Goal: Task Accomplishment & Management: Complete application form

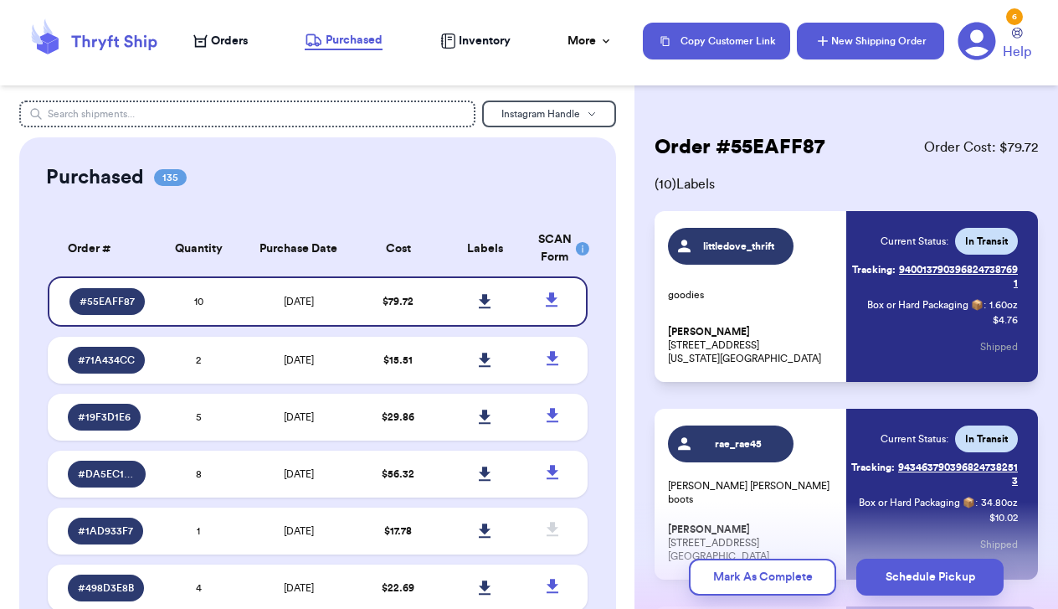
click at [882, 44] on button "New Shipping Order" at bounding box center [870, 41] width 147 height 37
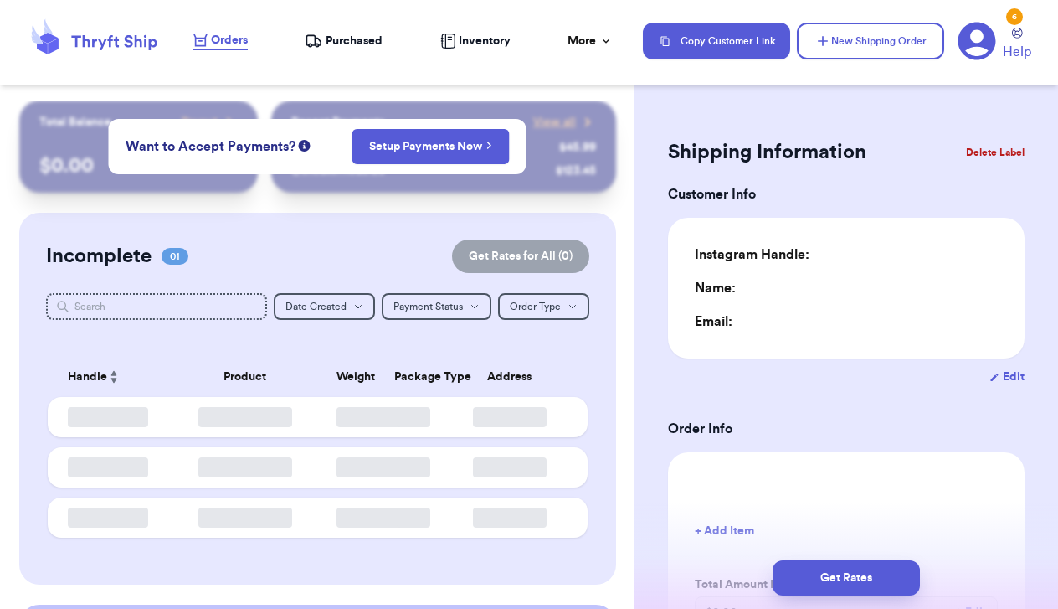
type input "0"
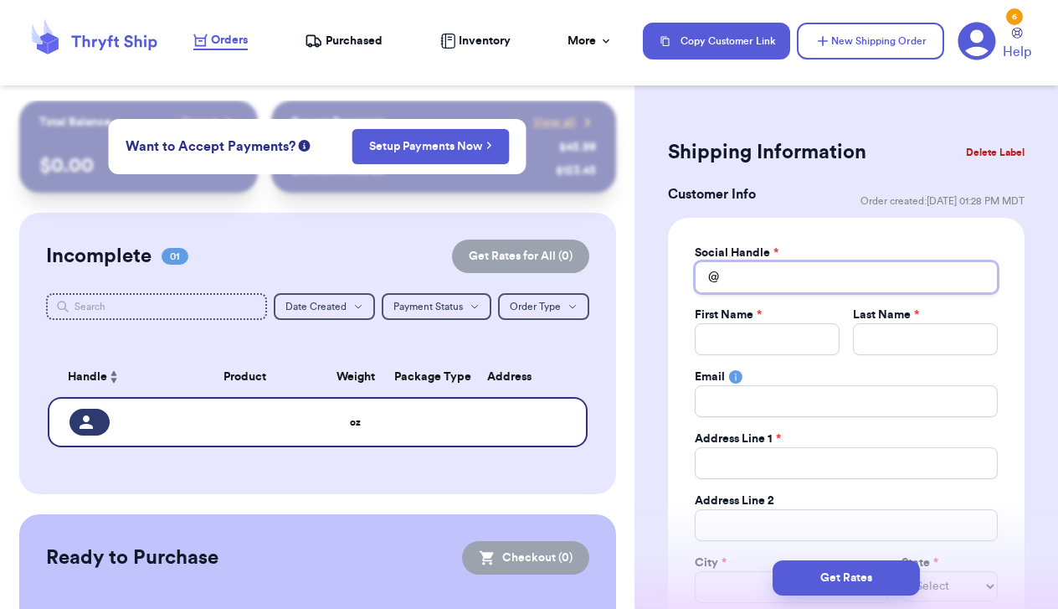
click at [750, 273] on input "Total Amount Paid" at bounding box center [846, 277] width 303 height 32
type input "s"
type input "st"
type input "sta"
type input "[PERSON_NAME]"
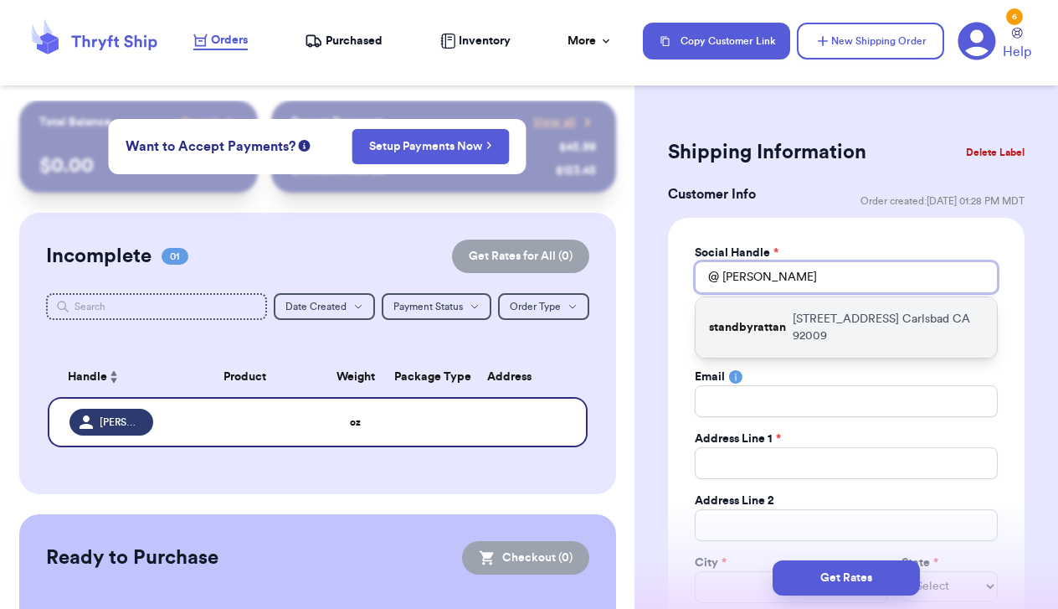
type input "[PERSON_NAME]"
click at [745, 333] on p "standbyrattan" at bounding box center [747, 327] width 77 height 17
type input "standbyrattan"
type input "[PERSON_NAME]"
type input "Bollwinkel"
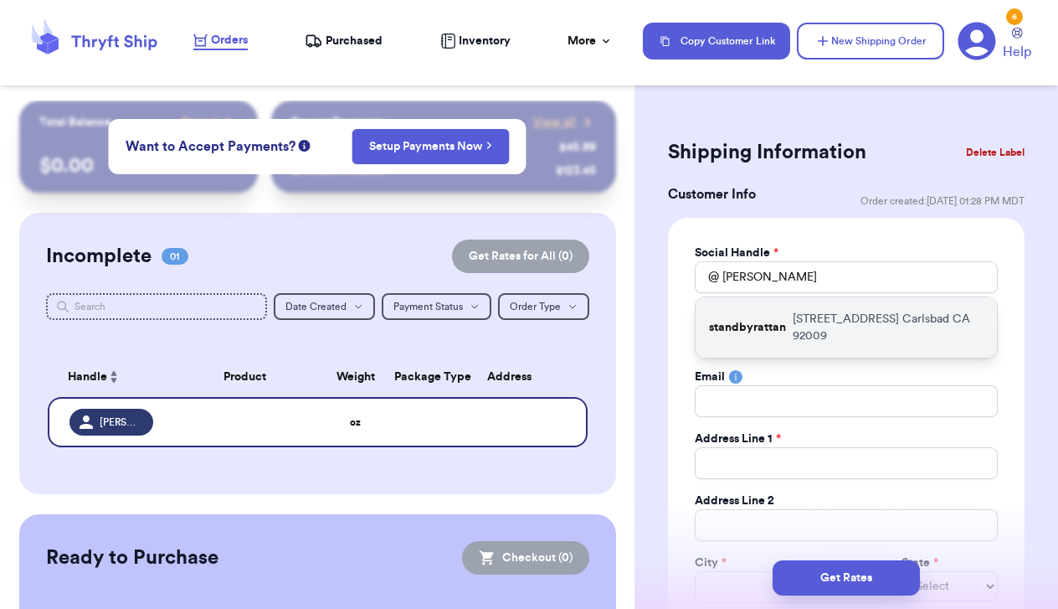
type input "[EMAIL_ADDRESS][DOMAIN_NAME]"
type input "[STREET_ADDRESS]"
type input "Carlsbad"
select select "CA"
type input "92009"
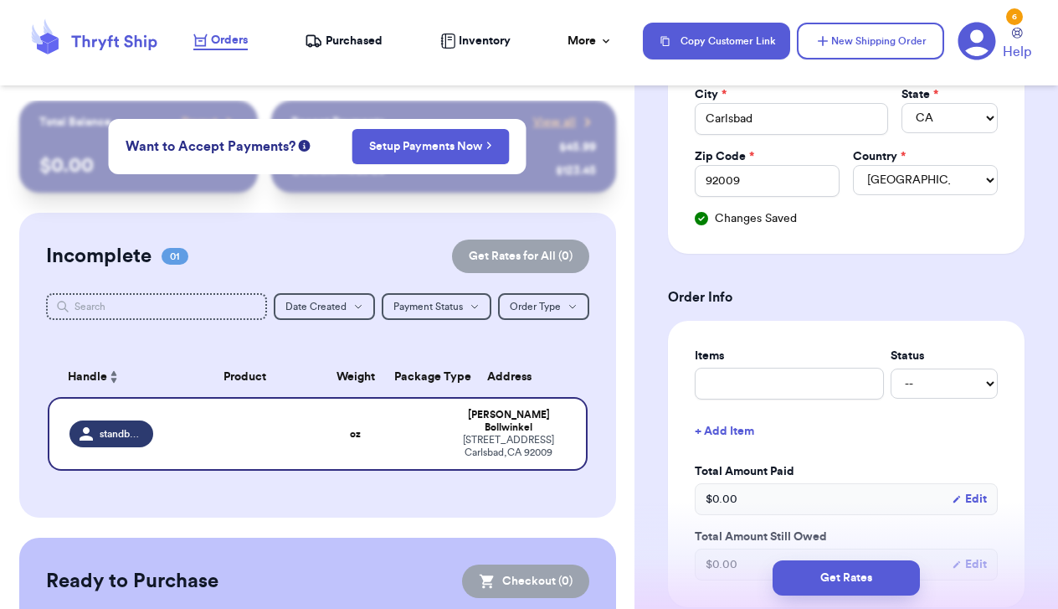
scroll to position [474, 0]
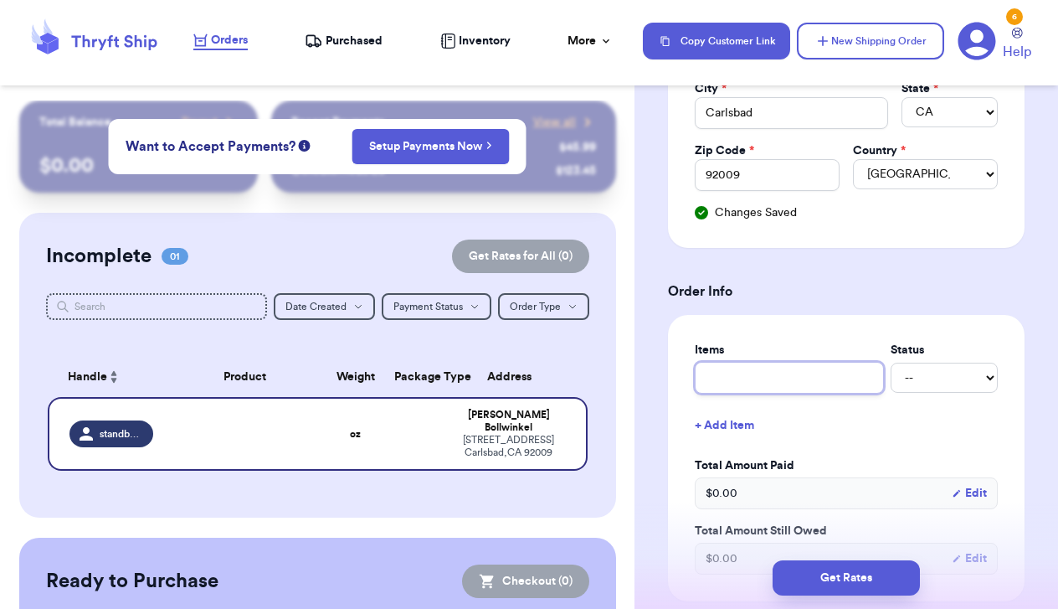
type input "l"
type input "la"
type input "lan"
type input "land"
type input "lands"
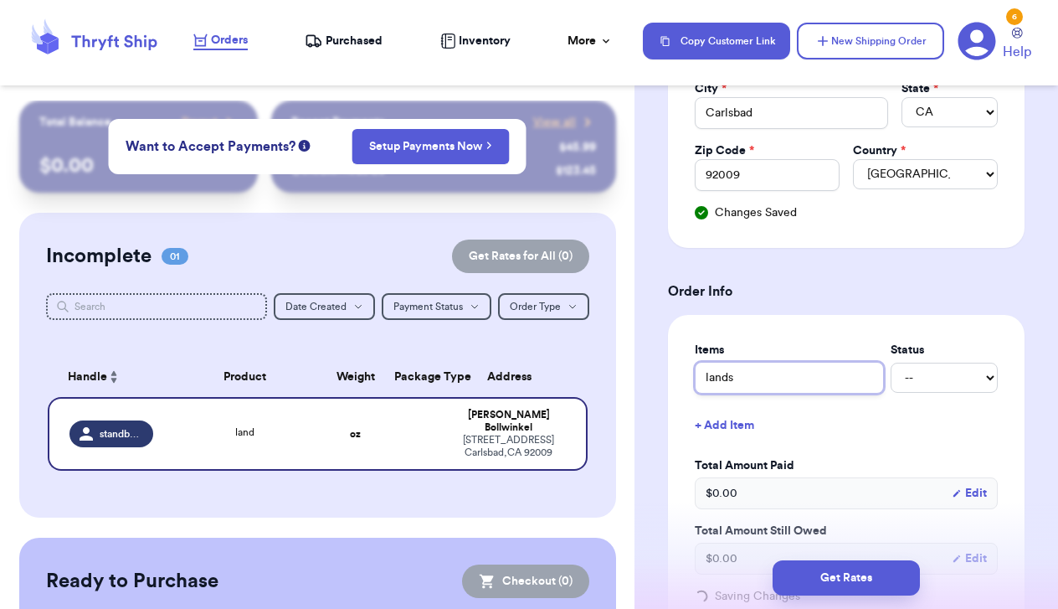
type input "lands"
type input "lands e"
type input "lands en"
type input "lands end"
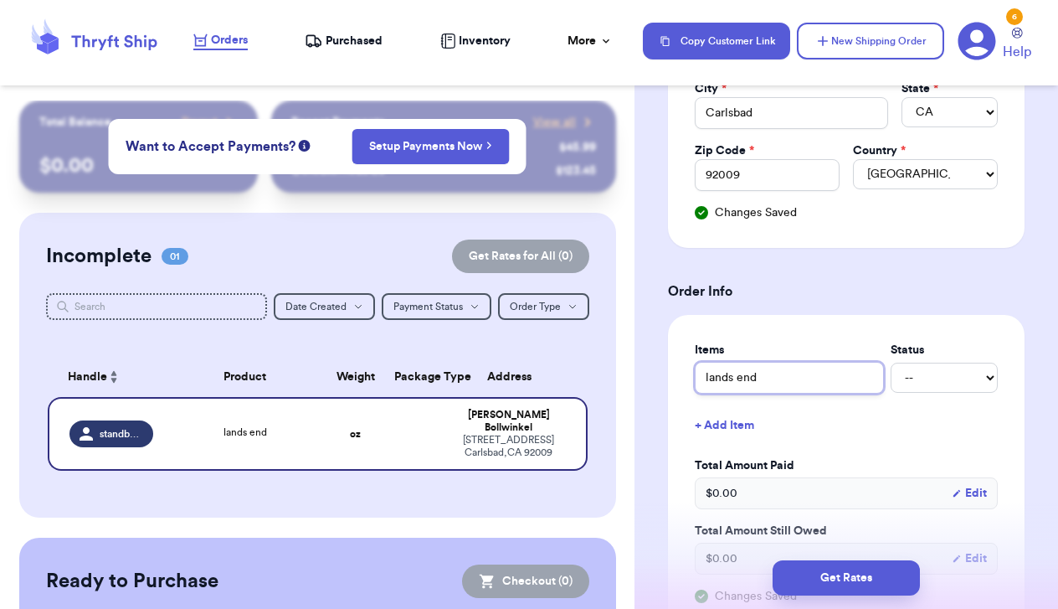
type input "lands end d"
type input "lands end dr"
type input "lands end dre"
type input "lands end dres"
type input "lands end dress"
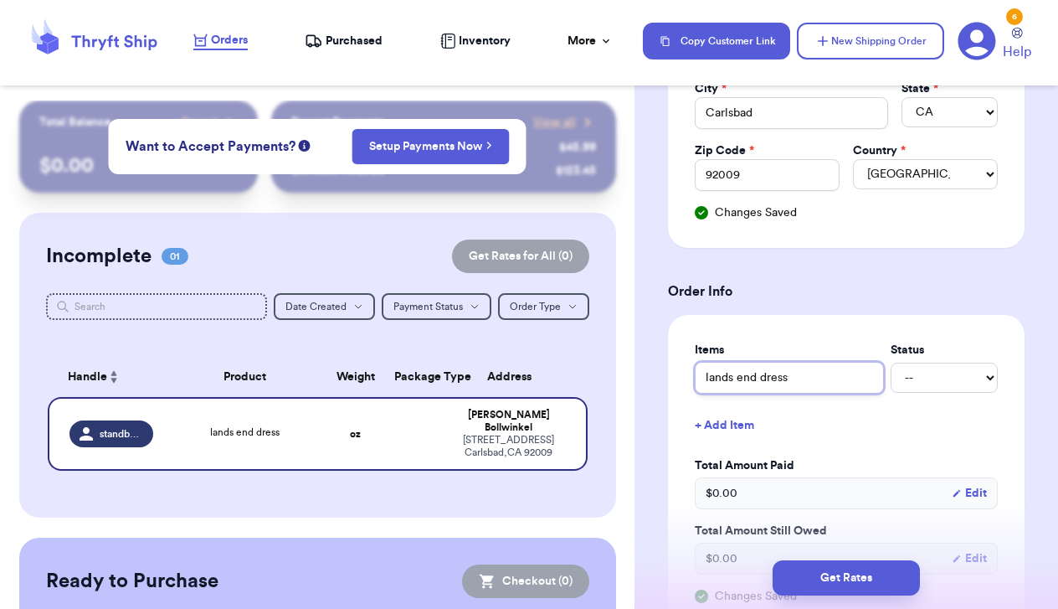
type input "lands end dress"
